Goal: Task Accomplishment & Management: Manage account settings

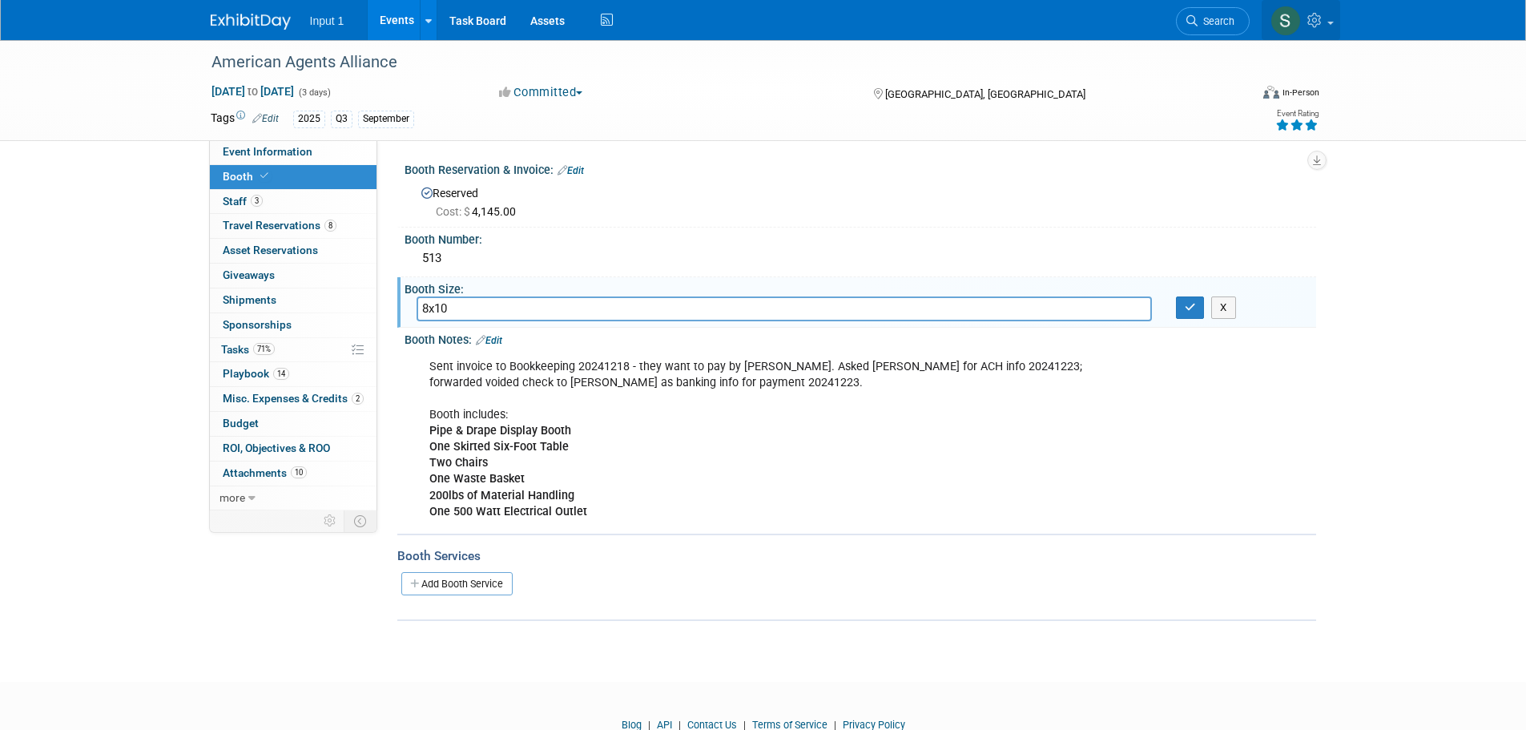
click at [1335, 22] on link at bounding box center [1301, 20] width 79 height 40
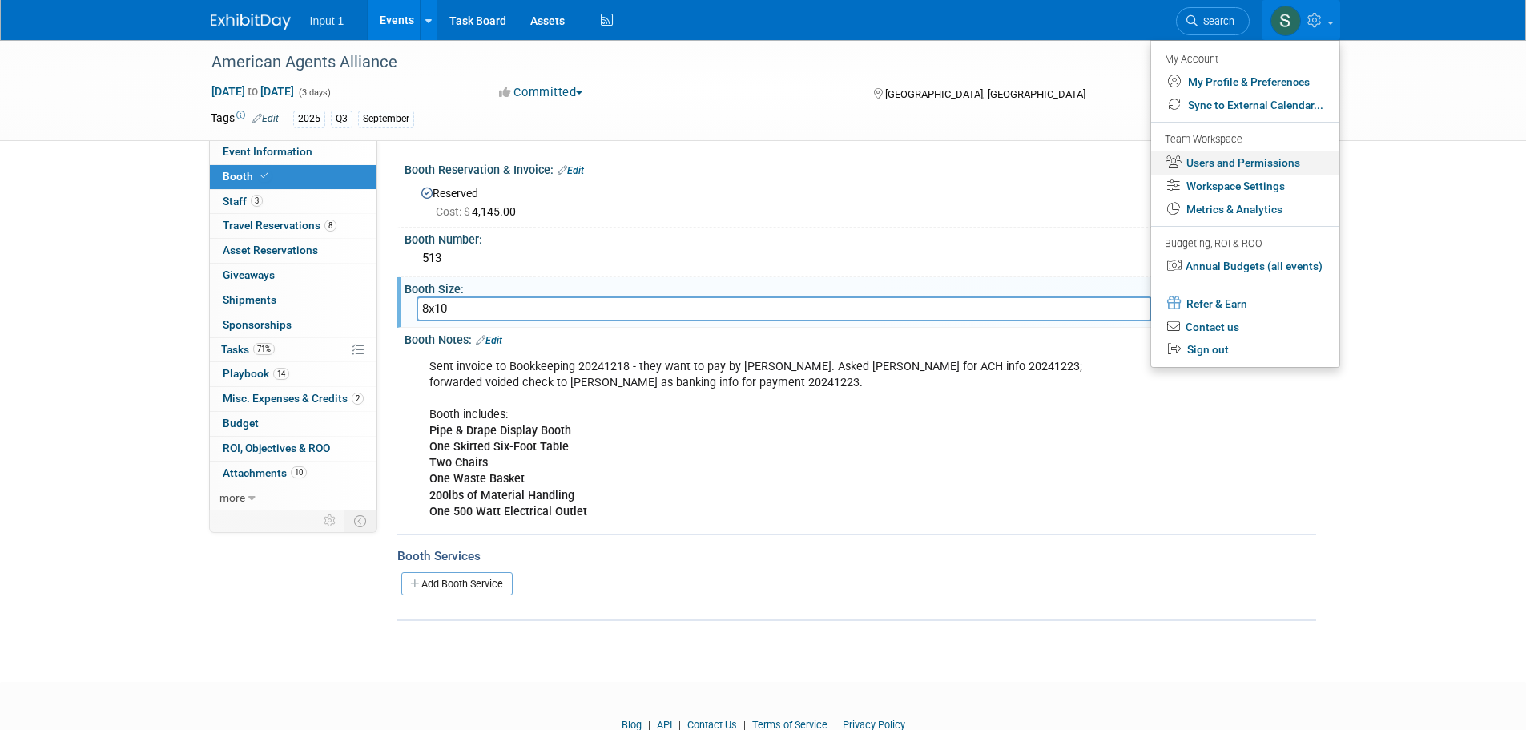
click at [1232, 161] on link "Users and Permissions" at bounding box center [1245, 162] width 188 height 23
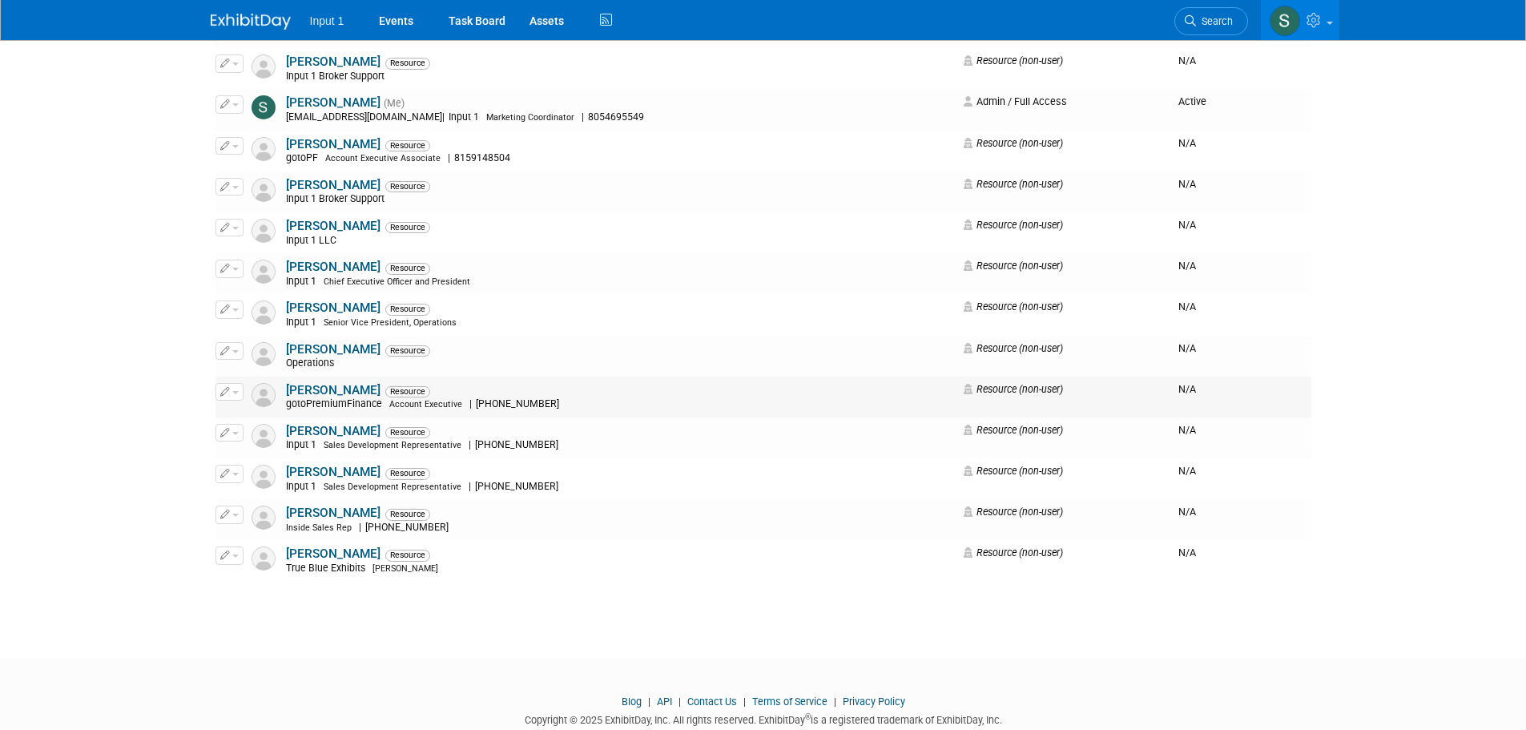
scroll to position [1988, 0]
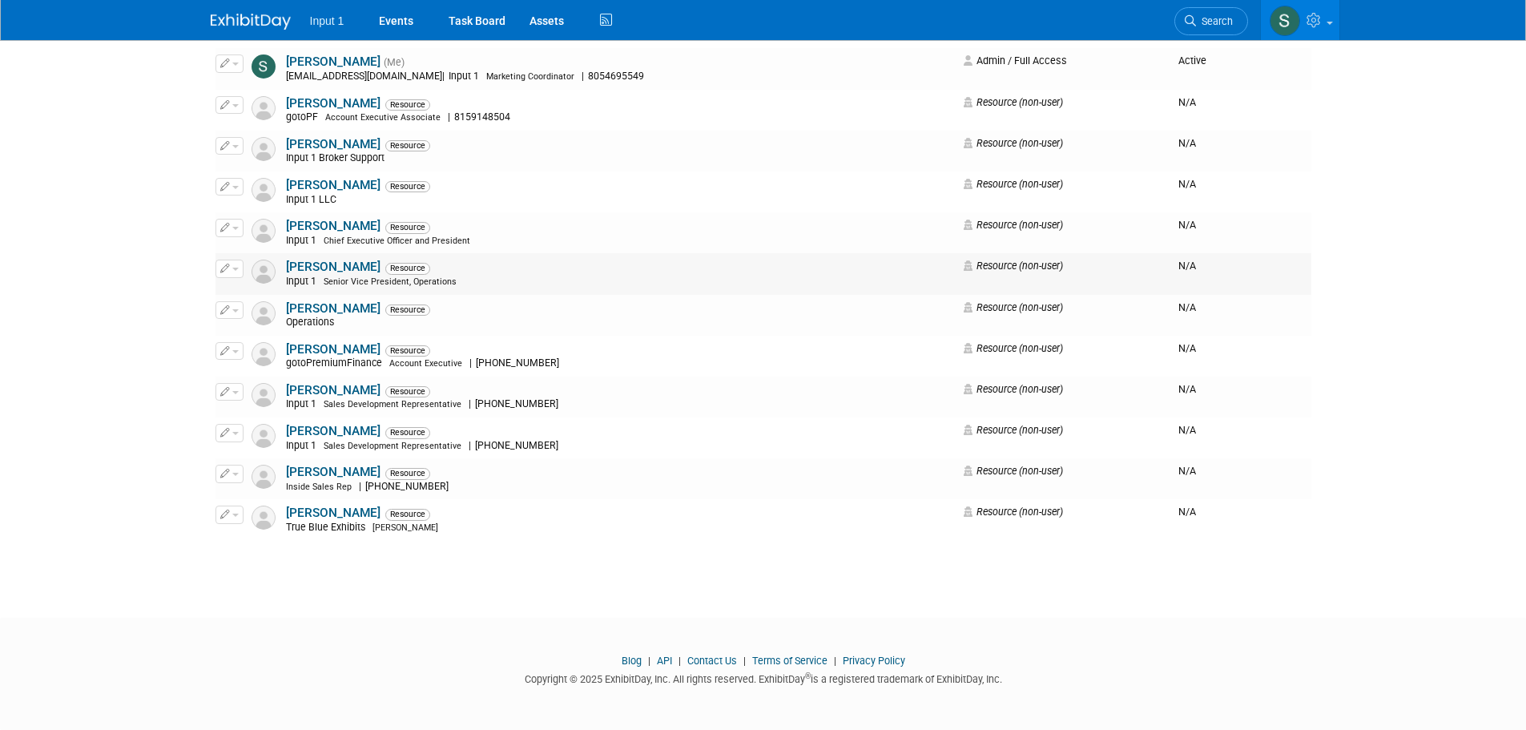
click at [340, 267] on link "[PERSON_NAME]" at bounding box center [333, 267] width 95 height 14
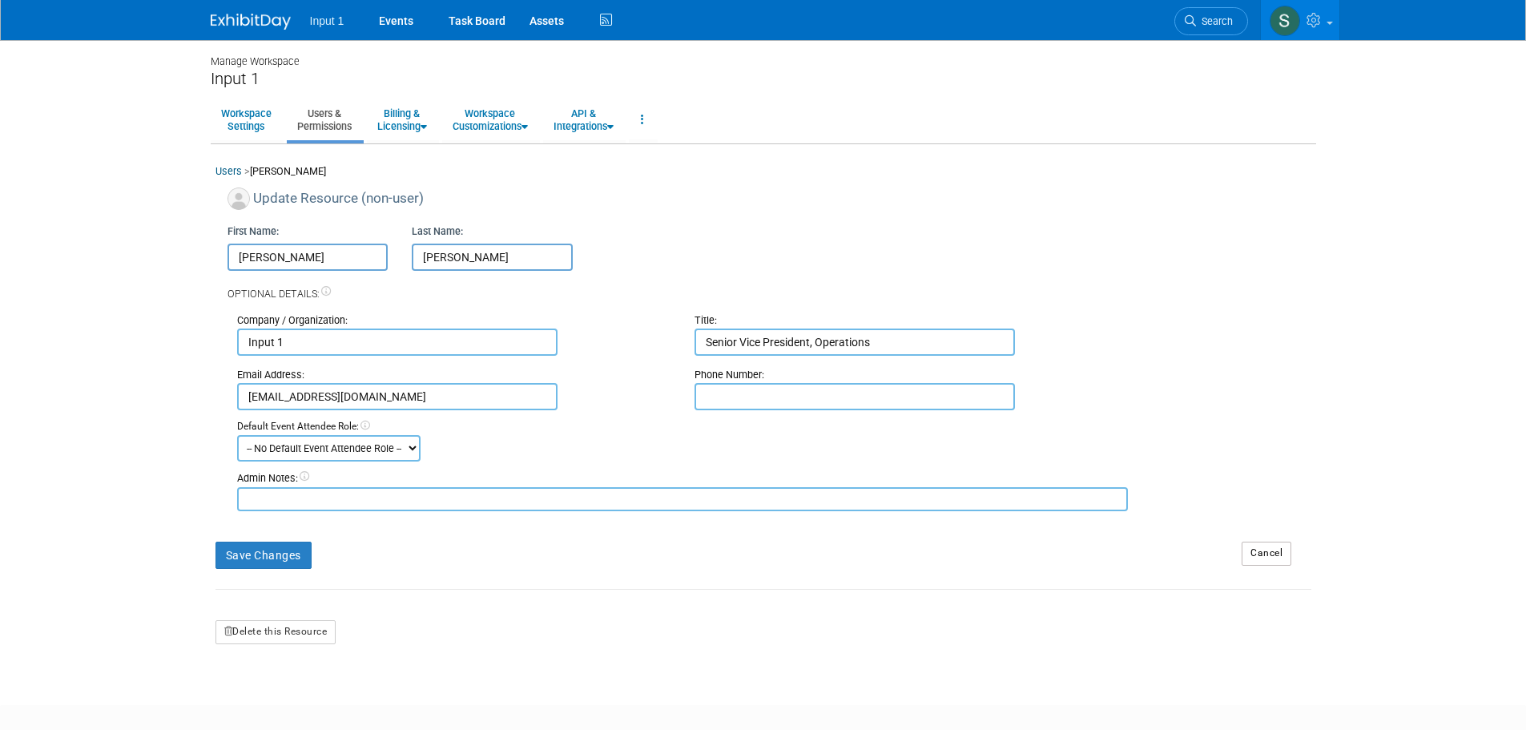
click at [764, 598] on form "Update Resource (non-user) First Name: Todd Last Name: Henson Optional Details:…" at bounding box center [764, 415] width 1096 height 457
